Goal: Check status

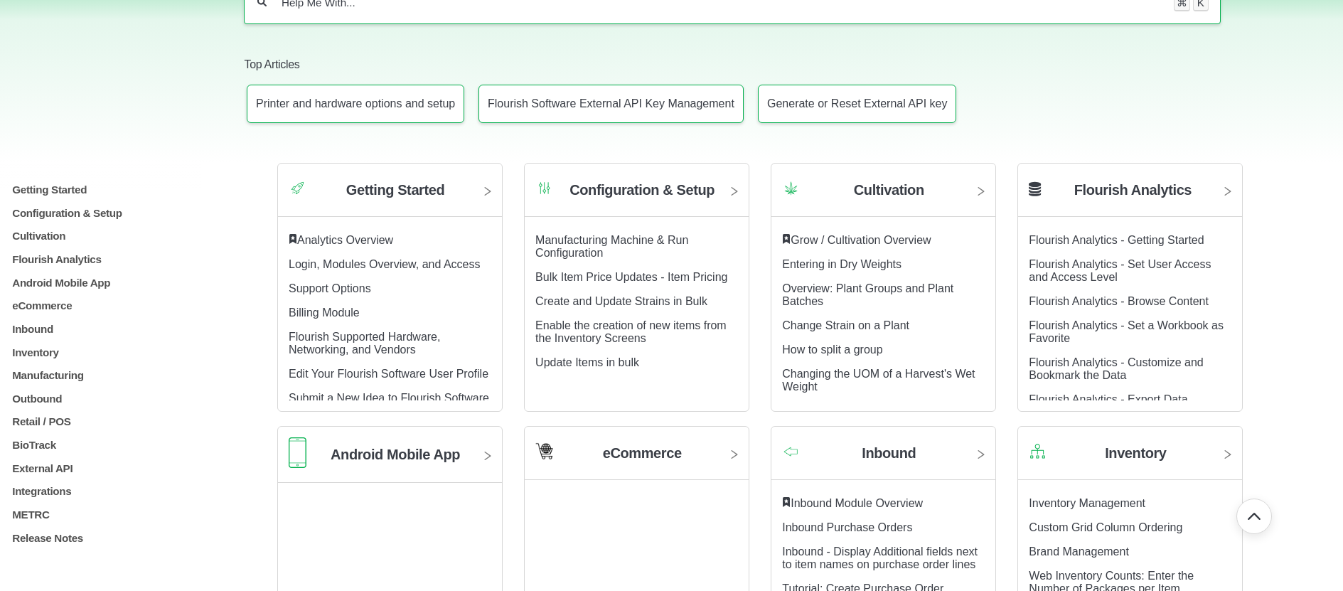
scroll to position [302, 0]
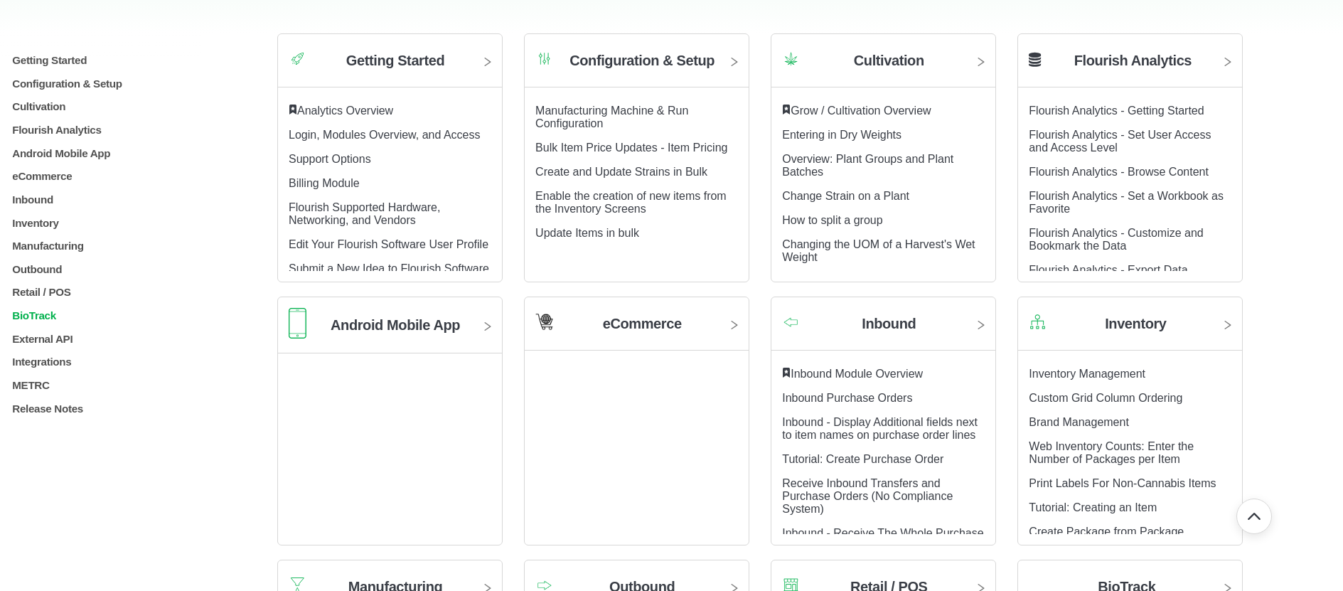
click at [49, 321] on p "BioTrack" at bounding box center [121, 315] width 220 height 12
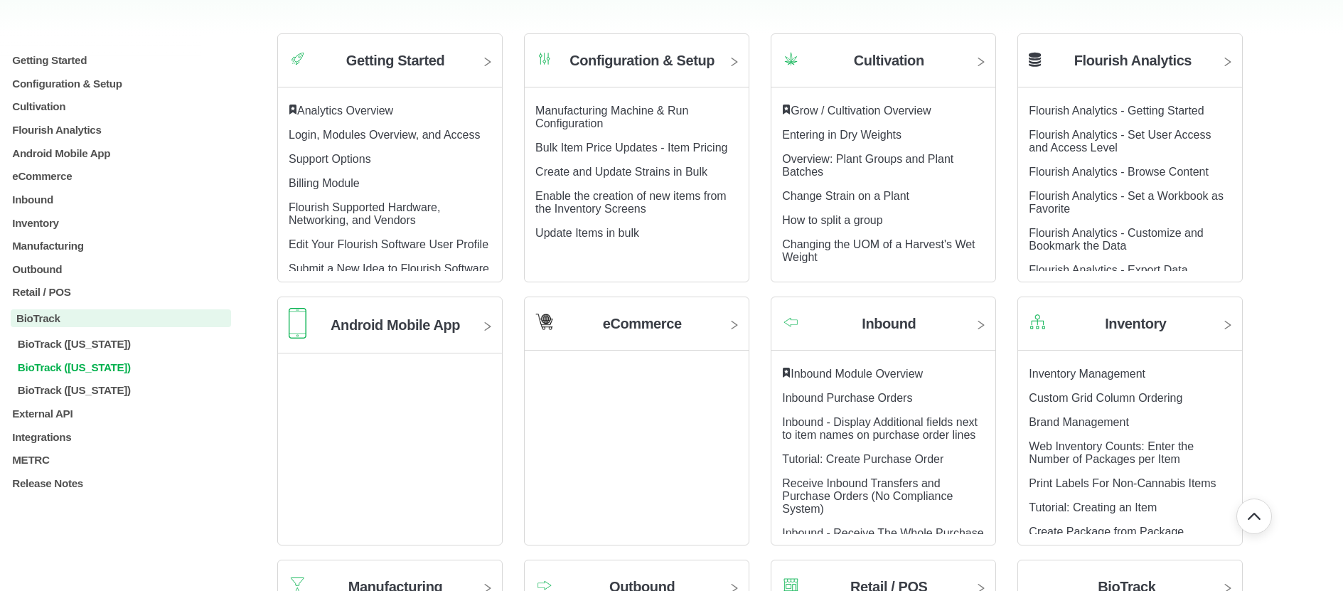
click at [56, 373] on p "BioTrack (Florida)" at bounding box center [123, 367] width 215 height 12
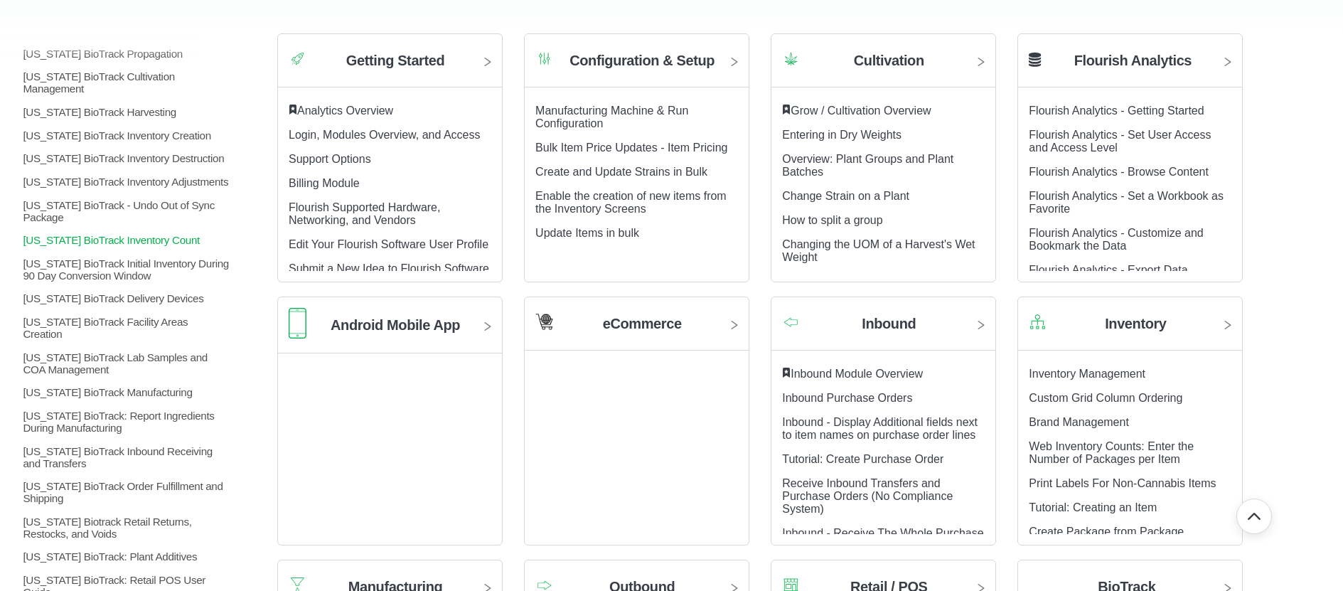
scroll to position [556, 0]
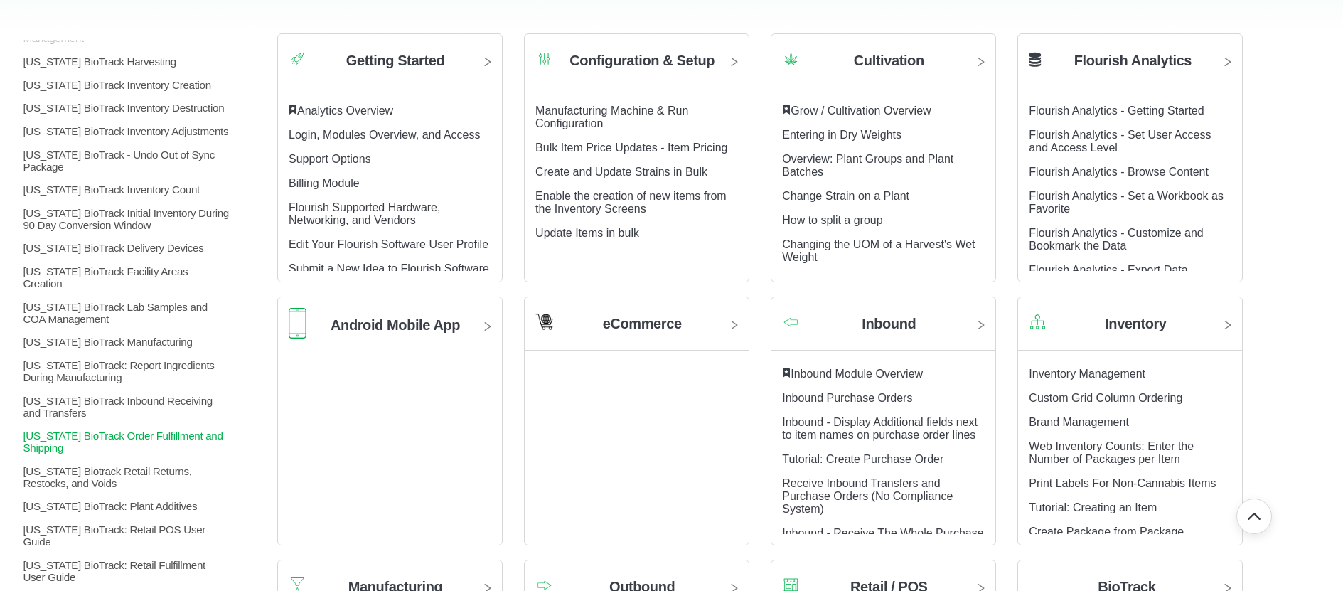
click at [163, 444] on p "Florida BioTrack Order Fulfillment and Shipping" at bounding box center [126, 441] width 210 height 24
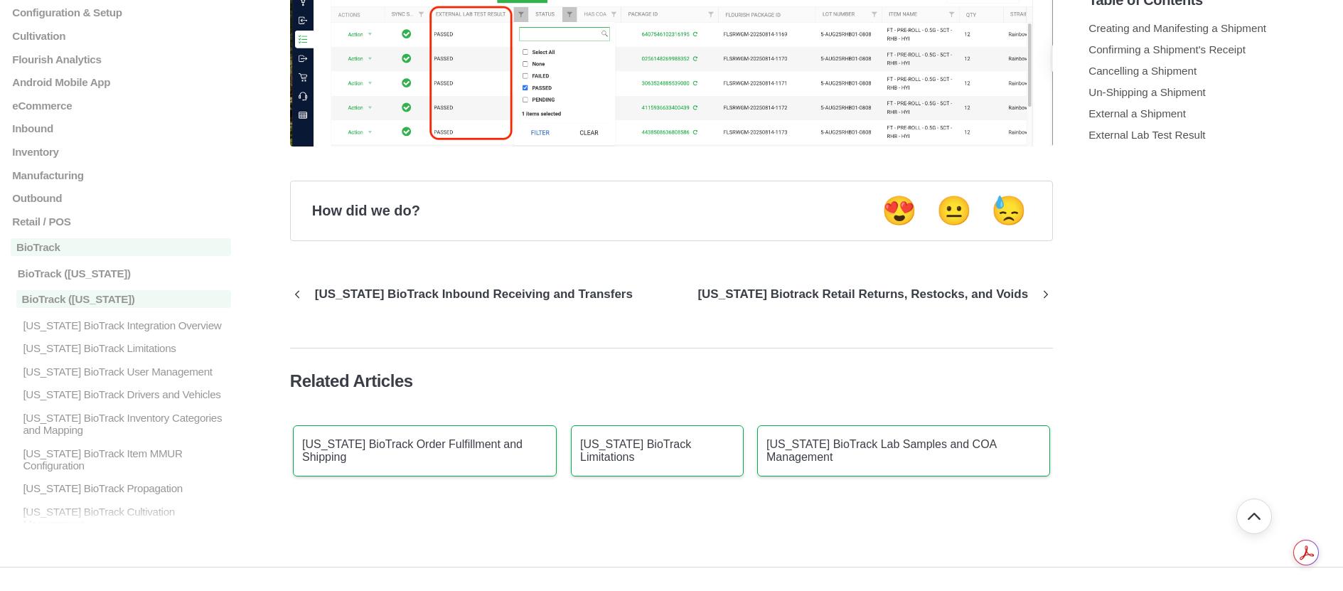
scroll to position [5766, 0]
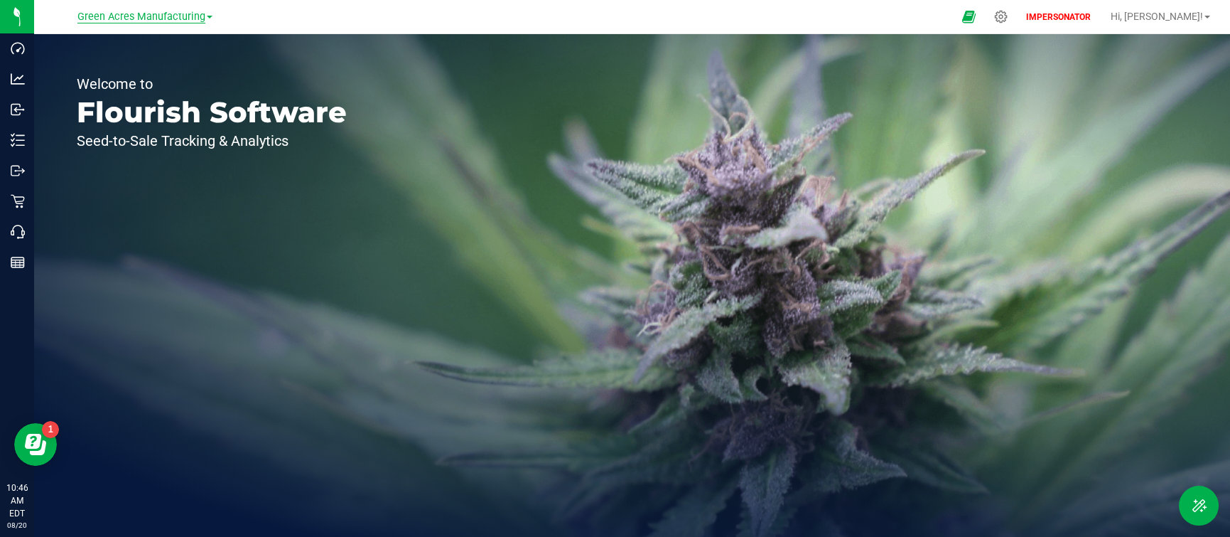
click at [156, 21] on span "Green Acres Manufacturing" at bounding box center [141, 17] width 128 height 13
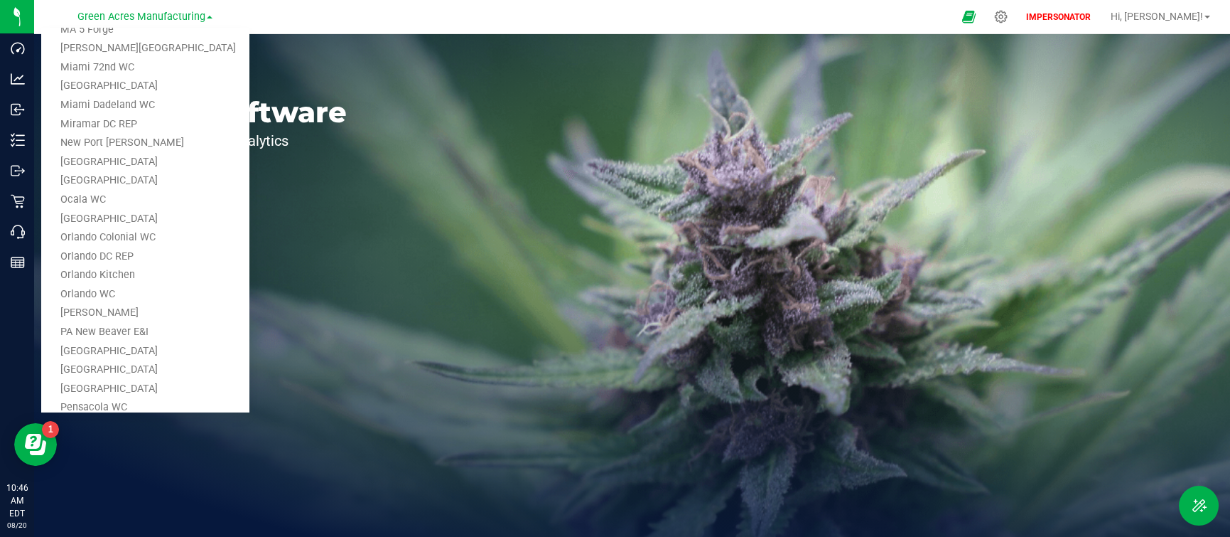
scroll to position [831, 0]
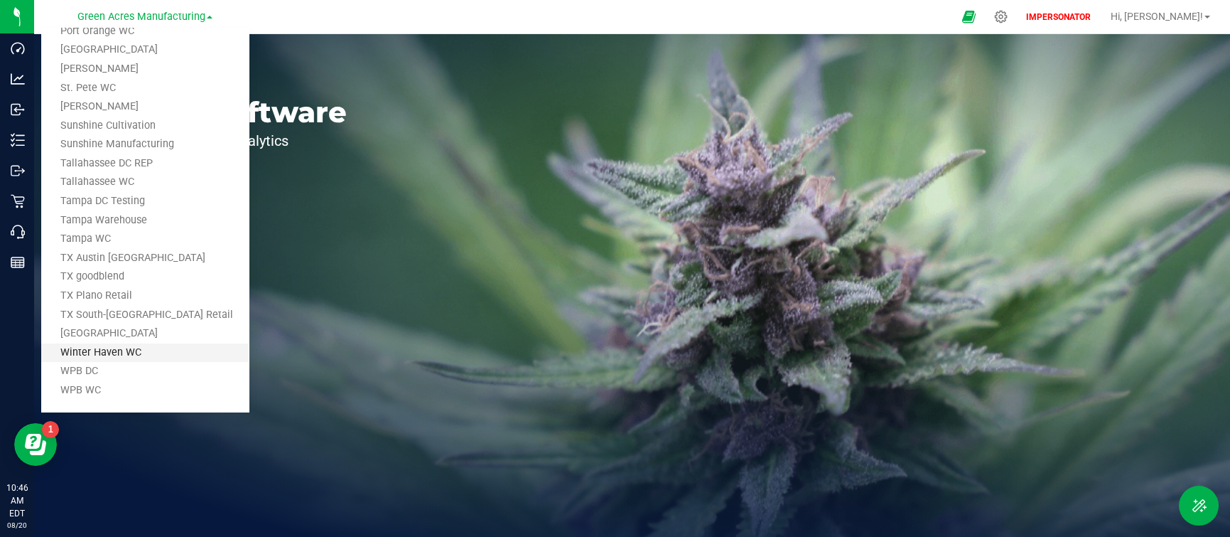
click at [198, 355] on link "Winter Haven WC" at bounding box center [145, 352] width 208 height 19
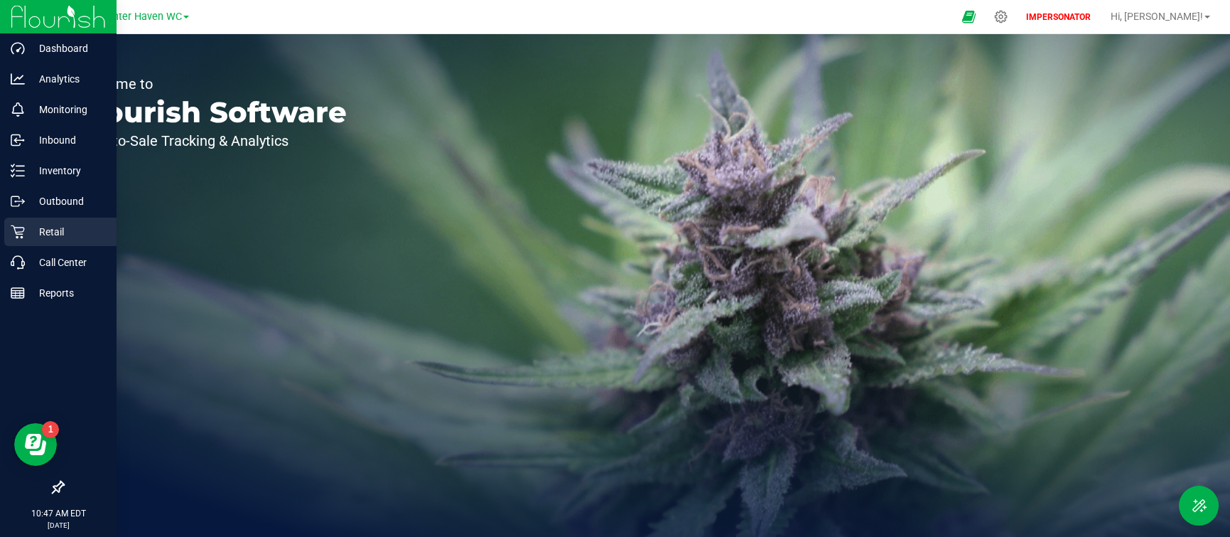
click at [40, 233] on p "Retail" at bounding box center [67, 231] width 85 height 17
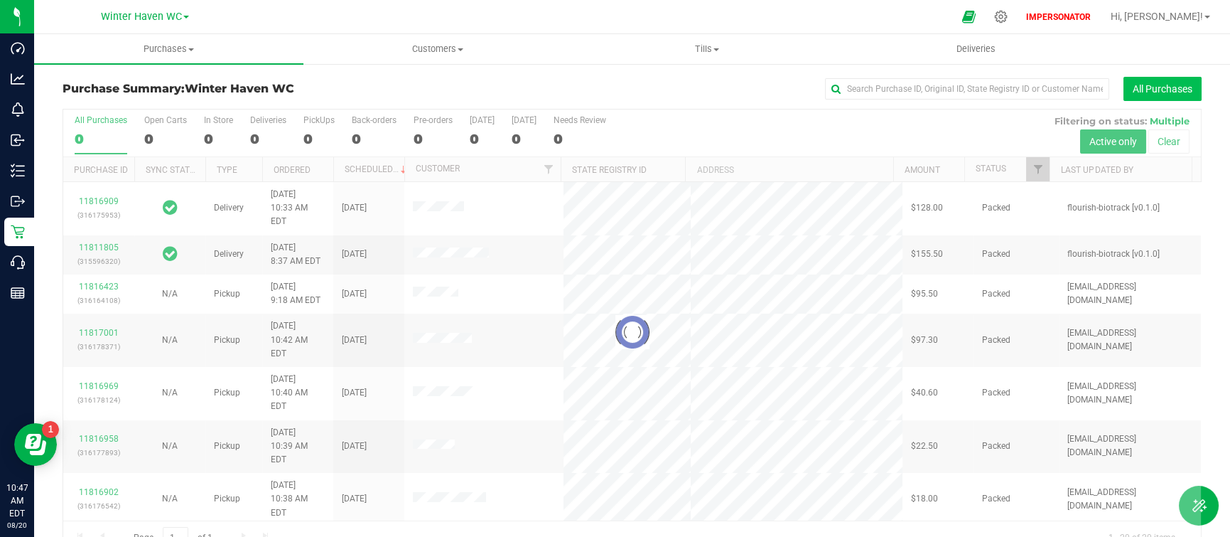
click at [1152, 91] on button "All Purchases" at bounding box center [1163, 89] width 78 height 24
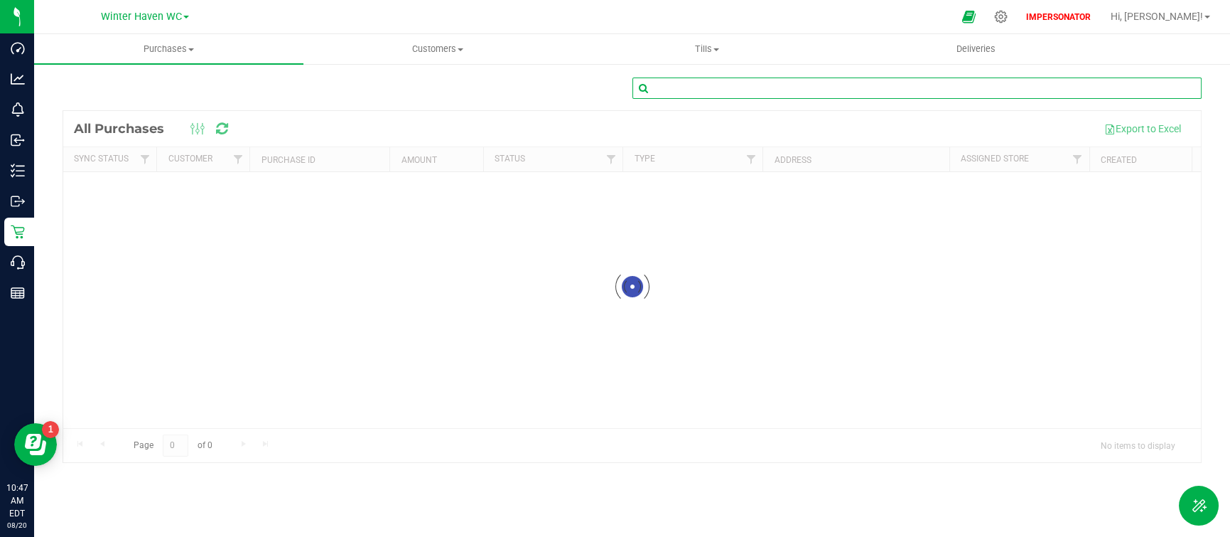
click at [667, 95] on input "text" at bounding box center [918, 87] width 570 height 21
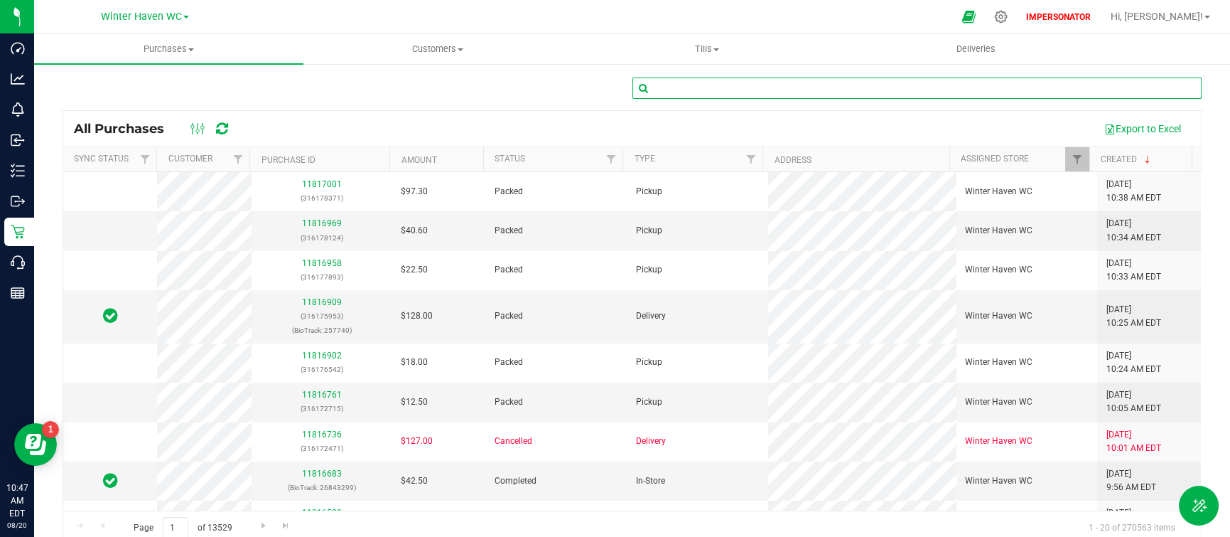
paste input "11569395"
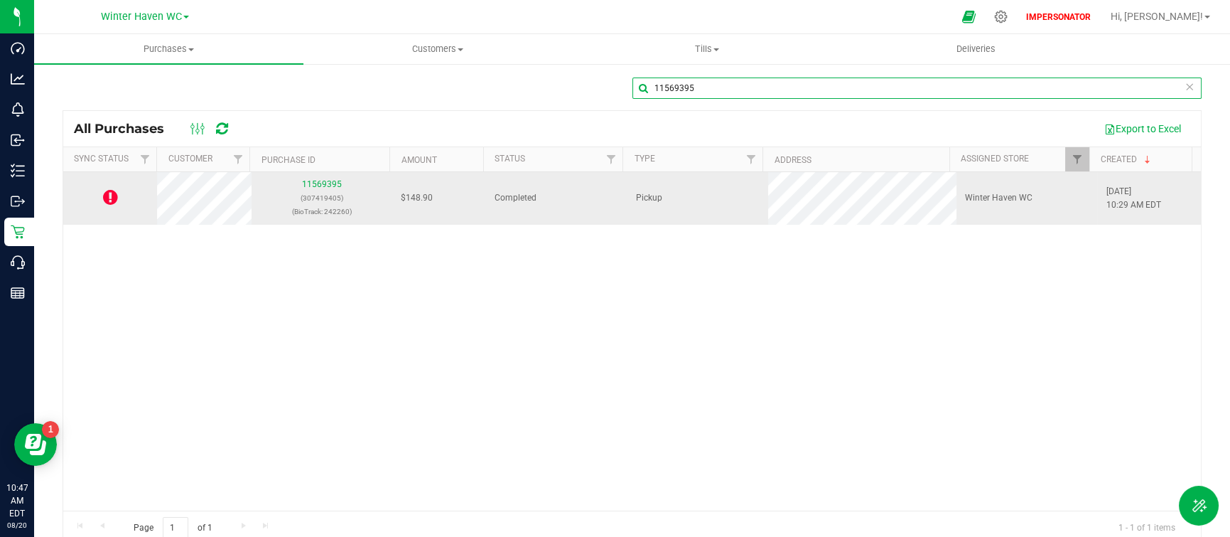
type input "11569395"
click at [108, 191] on icon at bounding box center [110, 196] width 15 height 17
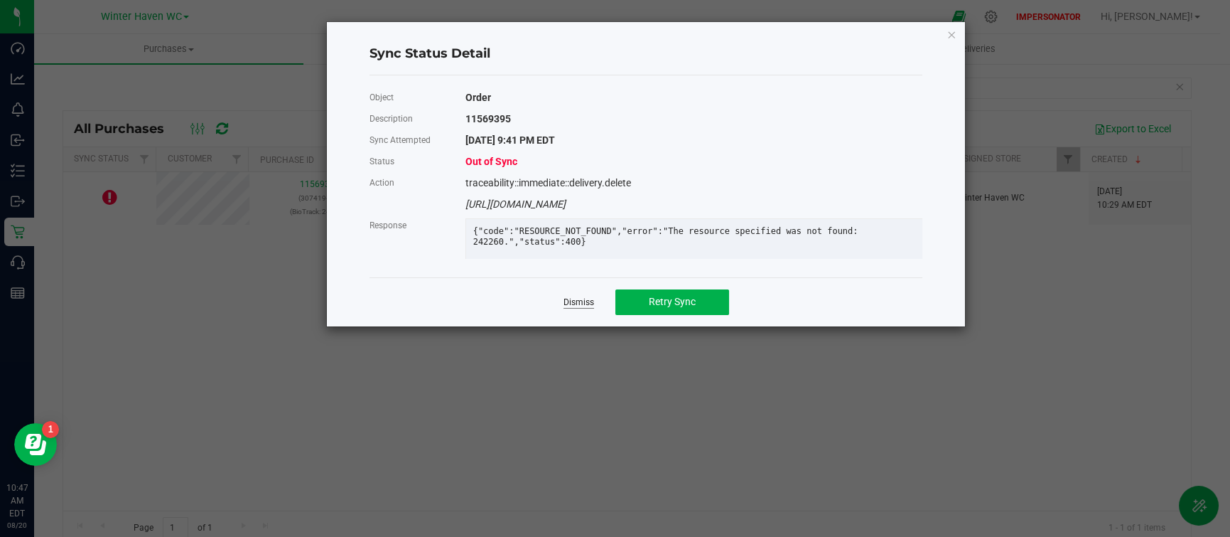
click at [587, 308] on link "Dismiss" at bounding box center [579, 302] width 31 height 12
